Goal: Transaction & Acquisition: Purchase product/service

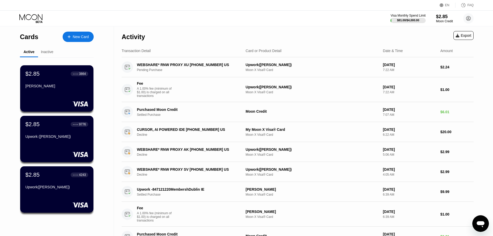
click at [45, 49] on div "Inactive" at bounding box center [47, 52] width 18 height 10
click at [48, 54] on div "Inactive" at bounding box center [47, 52] width 12 height 4
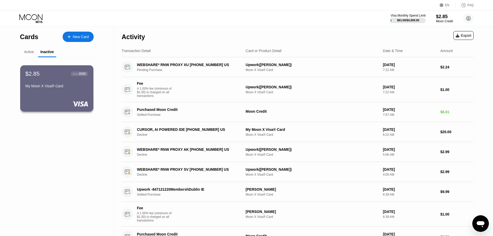
click at [28, 52] on div "Active" at bounding box center [29, 52] width 10 height 4
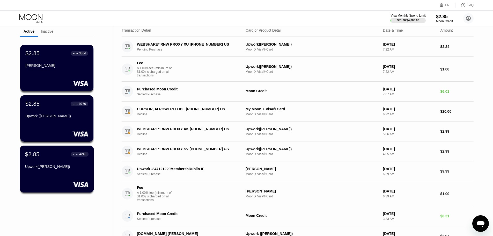
scroll to position [52, 0]
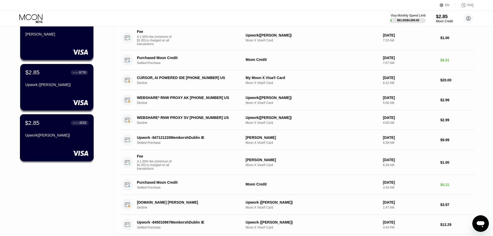
click at [62, 133] on div "$2.85 ● ● ● ● 4243 Upwork(Bruce Goodwin)" at bounding box center [56, 129] width 63 height 20
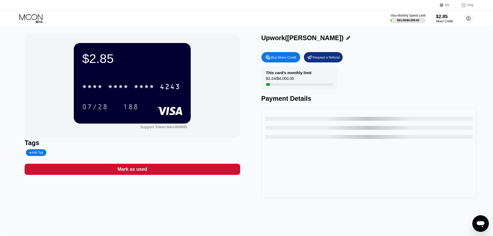
drag, startPoint x: 35, startPoint y: 19, endPoint x: 39, endPoint y: 19, distance: 4.4
click at [35, 19] on icon at bounding box center [31, 18] width 24 height 9
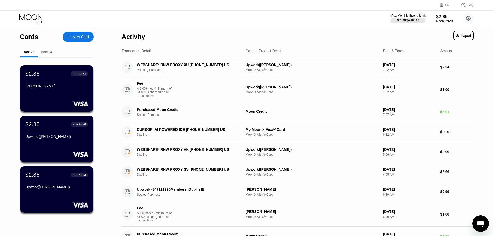
click at [64, 79] on div "$2.85 ● ● ● ● 3864 Ramiro Madson" at bounding box center [56, 80] width 63 height 20
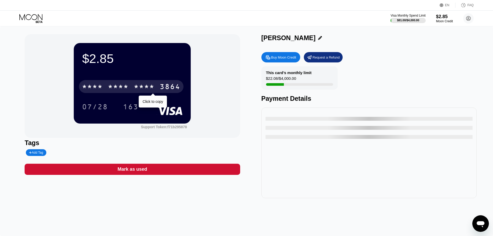
click at [156, 82] on div "* * * * * * * * * * * * 3864" at bounding box center [131, 86] width 104 height 13
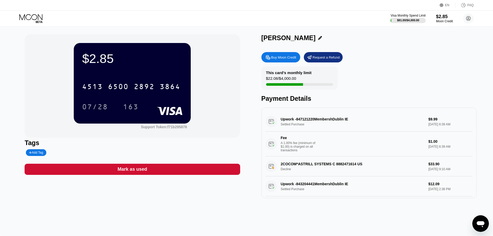
click at [284, 59] on div "Buy Moon Credit" at bounding box center [283, 57] width 25 height 4
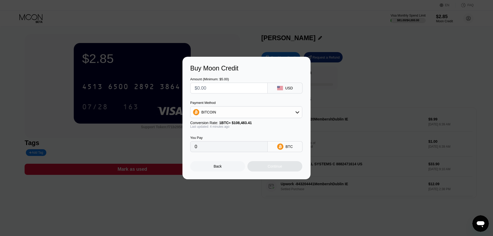
drag, startPoint x: 231, startPoint y: 88, endPoint x: 155, endPoint y: 84, distance: 75.6
click at [155, 84] on div "Buy Moon Credit Amount (Minimum: $5.00) USD Payment Method BITCOIN Conversion R…" at bounding box center [246, 118] width 493 height 122
click at [225, 110] on div "BITCOIN" at bounding box center [245, 112] width 111 height 10
click at [220, 139] on span "USDT on TRON" at bounding box center [215, 137] width 26 height 4
type input "0.00"
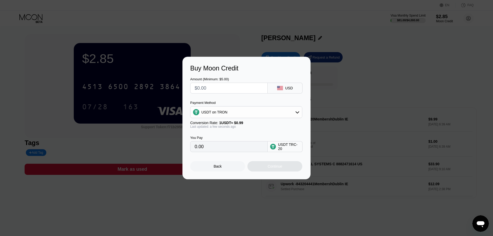
click at [227, 96] on div "Amount (Minimum: $5.00) USD Payment Method USDT on TRON Conversion Rate: 1 USDT…" at bounding box center [246, 112] width 112 height 80
click at [225, 90] on input "text" at bounding box center [228, 88] width 69 height 10
type input "$3"
type input "3.03"
type input "$35"
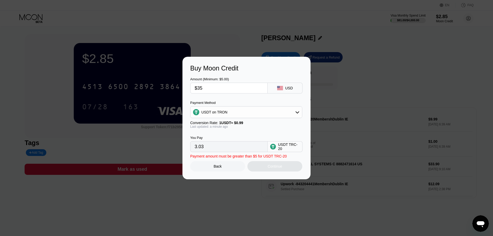
type input "35.35"
drag, startPoint x: 216, startPoint y: 90, endPoint x: 144, endPoint y: 96, distance: 72.2
click at [154, 93] on div "Buy Moon Credit Amount (Minimum: $5.00) $35 USD Payment Method USDT on TRON Con…" at bounding box center [246, 118] width 493 height 122
type input "0.00"
type input "$3"
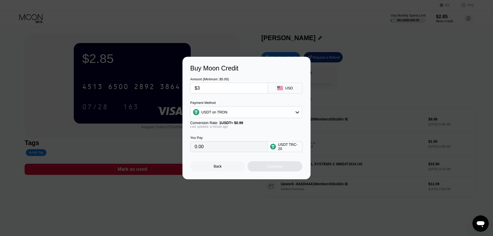
type input "3.03"
type input "$35"
type input "35.35"
drag, startPoint x: 208, startPoint y: 86, endPoint x: 150, endPoint y: 86, distance: 57.7
click at [150, 86] on div "Buy Moon Credit Amount (Minimum: $5.00) $35 USD Payment Method USDT on TRON Con…" at bounding box center [246, 118] width 493 height 122
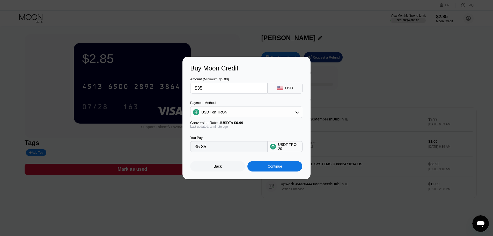
type input "$3"
type input "3.03"
type input "$37"
type input "37.37"
drag, startPoint x: 217, startPoint y: 87, endPoint x: 195, endPoint y: 86, distance: 21.5
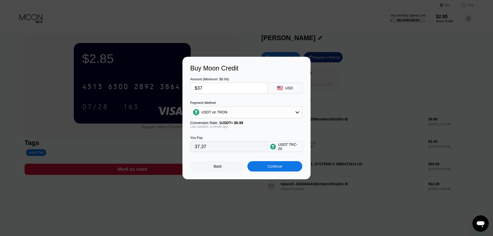
click at [195, 86] on input "$37" at bounding box center [228, 88] width 69 height 10
click at [221, 88] on input "$37" at bounding box center [228, 88] width 69 height 10
drag, startPoint x: 221, startPoint y: 88, endPoint x: 184, endPoint y: 90, distance: 36.5
click at [184, 90] on div "Buy Moon Credit Amount (Minimum: $5.00) $37 USD Payment Method USDT on TRON Con…" at bounding box center [246, 118] width 128 height 122
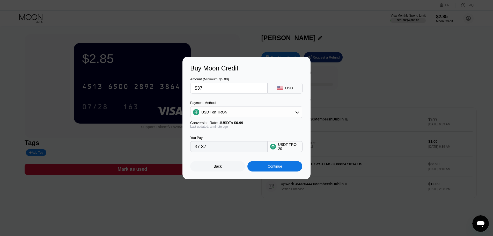
click at [215, 88] on input "$37" at bounding box center [228, 88] width 69 height 10
drag, startPoint x: 215, startPoint y: 88, endPoint x: 189, endPoint y: 88, distance: 25.3
click at [189, 88] on div "Buy Moon Credit Amount (Minimum: $5.00) $37 USD Payment Method USDT on TRON Con…" at bounding box center [246, 118] width 128 height 122
type input "$37"
click at [211, 89] on input "$37" at bounding box center [228, 88] width 69 height 10
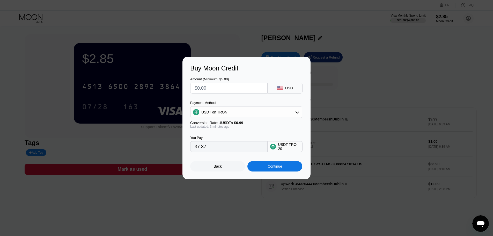
type input "0.00"
type input "$3"
type input "3.03"
type input "$33"
type input "33.33"
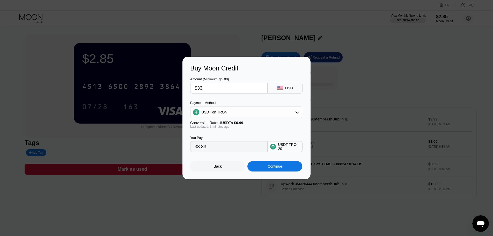
type input "$33"
click at [241, 114] on div "USDT on TRON" at bounding box center [245, 112] width 111 height 10
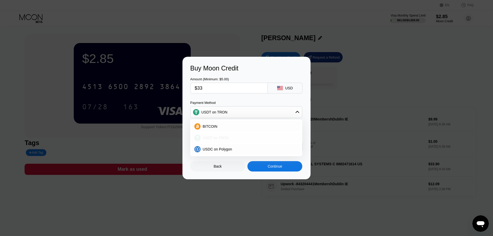
click at [222, 142] on div "USDT on TRON" at bounding box center [246, 137] width 109 height 10
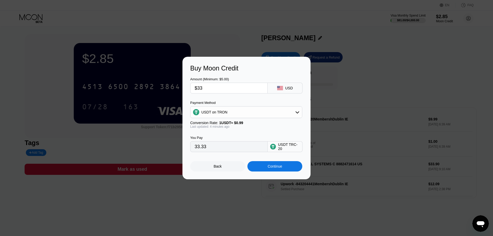
click at [226, 86] on input "$33" at bounding box center [228, 88] width 69 height 10
click at [267, 166] on div "Continue" at bounding box center [274, 166] width 55 height 10
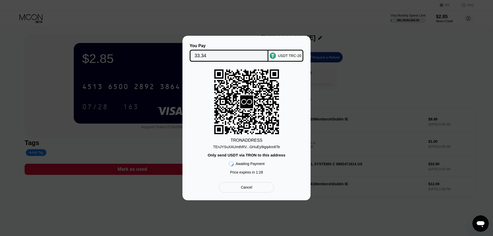
click at [247, 150] on div "TRON ADDRESS TEnJYSuXAUmthRV...GHuEy9igq4nn6Te Only send USDT via TRON to this …" at bounding box center [246, 122] width 112 height 107
click at [247, 146] on div "TEnJYSuXAUmthRV...GHuEy9igq4nn6Te" at bounding box center [246, 147] width 67 height 4
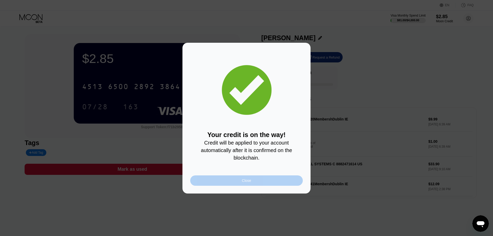
click at [239, 183] on div "Close" at bounding box center [246, 180] width 112 height 10
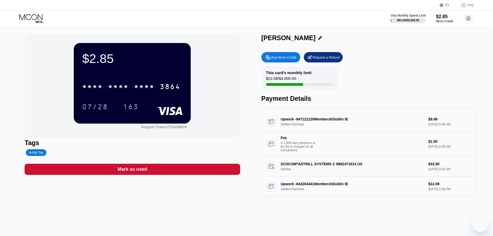
click at [188, 119] on div "$2.85 * * * * * * * * * * * * 3864 07/28 163" at bounding box center [132, 83] width 117 height 80
drag, startPoint x: 87, startPoint y: 57, endPoint x: 141, endPoint y: 59, distance: 54.6
click at [141, 59] on div "$35.86" at bounding box center [132, 58] width 100 height 14
click at [134, 61] on div "$35.86" at bounding box center [132, 58] width 100 height 14
click at [27, 21] on icon at bounding box center [31, 18] width 24 height 9
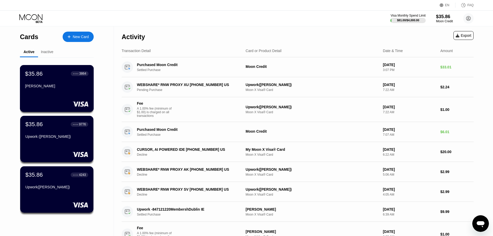
click at [59, 95] on div "$35.86 ● ● ● ● 3864 Ramiro Madson" at bounding box center [57, 88] width 74 height 47
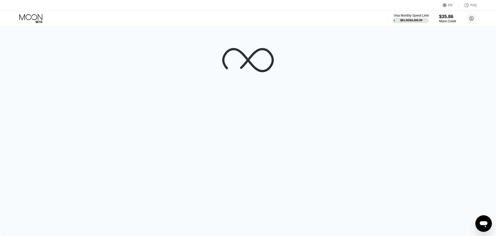
click at [74, 140] on div at bounding box center [248, 130] width 496 height 209
click at [28, 20] on icon at bounding box center [31, 18] width 24 height 9
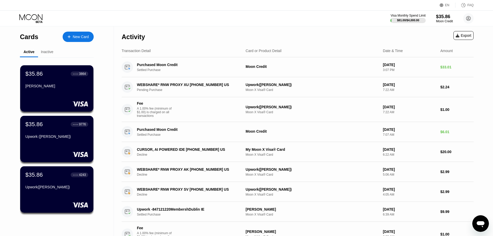
click at [76, 37] on div "New Card" at bounding box center [81, 37] width 16 height 4
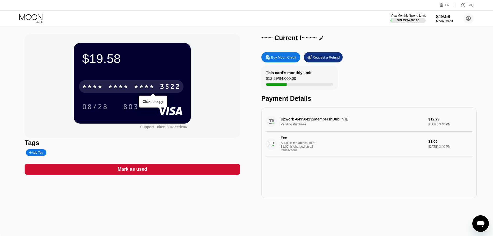
click at [161, 87] on div "3522" at bounding box center [170, 87] width 21 height 8
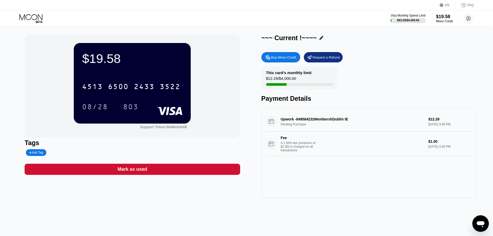
click at [118, 108] on div "08/28 803" at bounding box center [132, 106] width 100 height 13
click at [143, 106] on div "803 Click to copy" at bounding box center [134, 106] width 23 height 13
click at [139, 105] on div "803" at bounding box center [130, 106] width 23 height 13
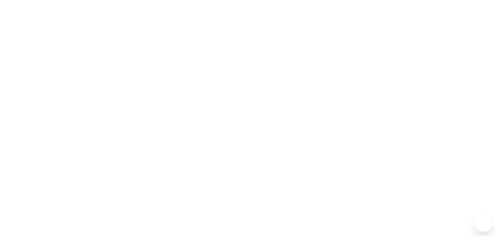
click at [153, 148] on div at bounding box center [248, 118] width 496 height 236
